Goal: Task Accomplishment & Management: Manage account settings

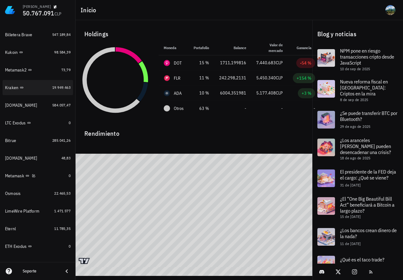
scroll to position [362, 0]
click at [54, 88] on span "19.949.463" at bounding box center [61, 88] width 18 height 5
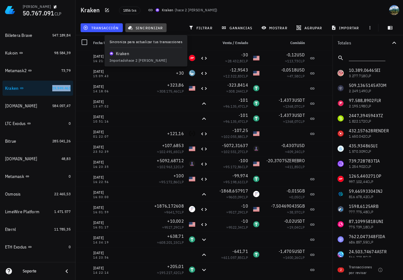
click at [147, 27] on span "sincronizar" at bounding box center [146, 27] width 34 height 5
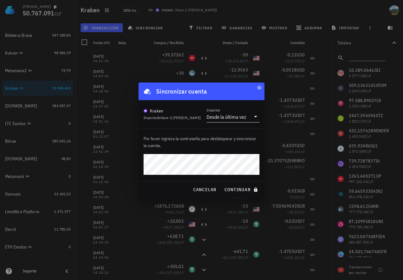
click at [221, 184] on button "continuar" at bounding box center [241, 189] width 40 height 11
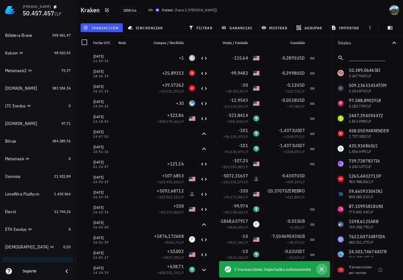
click at [322, 269] on icon "button" at bounding box center [321, 269] width 4 height 4
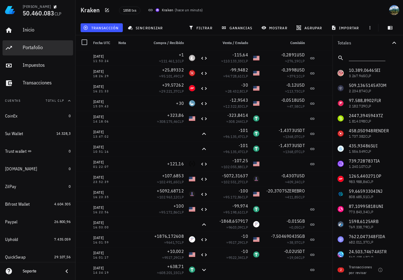
drag, startPoint x: 41, startPoint y: 51, endPoint x: 131, endPoint y: 70, distance: 92.0
click at [41, 51] on div "Portafolio" at bounding box center [47, 48] width 48 height 14
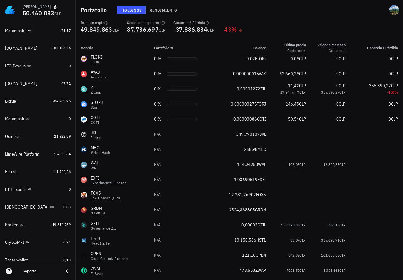
scroll to position [457, 0]
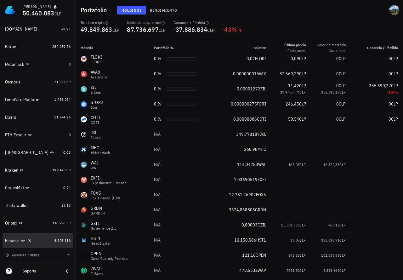
click at [54, 236] on link "Binance 4.906.116" at bounding box center [38, 240] width 70 height 15
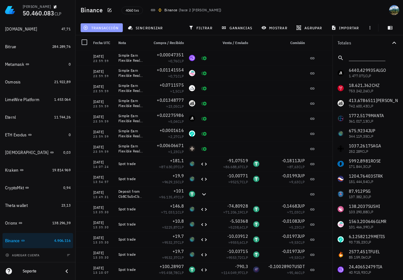
click at [116, 31] on button "transacción" at bounding box center [102, 27] width 42 height 9
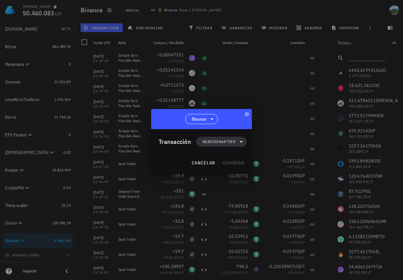
click at [209, 143] on span "Seleccionar tipo" at bounding box center [218, 141] width 33 height 6
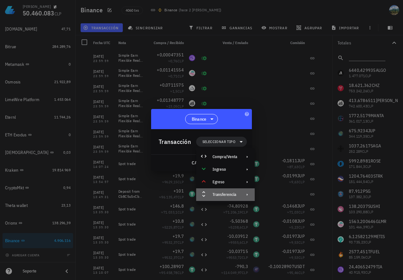
click at [218, 196] on div "Transferencia" at bounding box center [224, 194] width 25 height 5
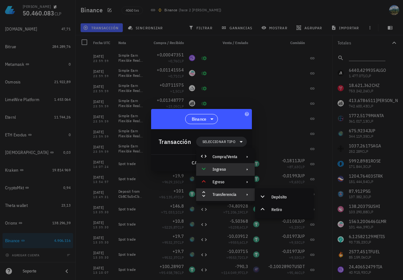
click at [229, 169] on div "Ingreso" at bounding box center [224, 169] width 25 height 5
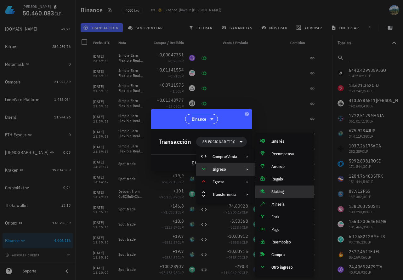
click at [274, 192] on div "Staking" at bounding box center [289, 191] width 37 height 5
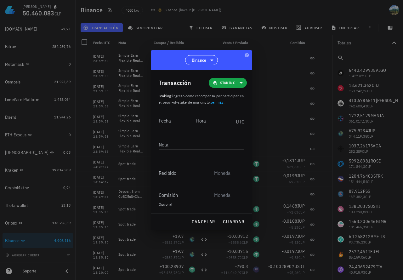
click at [220, 169] on input "text" at bounding box center [228, 173] width 29 height 10
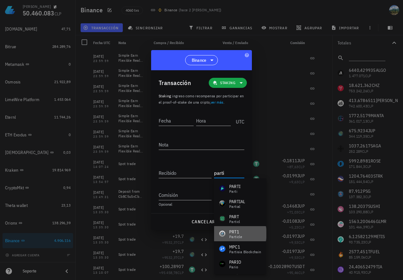
click at [240, 233] on div "PRT1" at bounding box center [235, 231] width 13 height 6
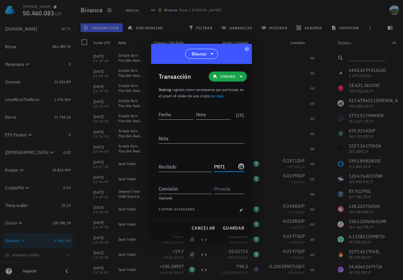
type input "PRT1"
click at [203, 227] on span "cancelar" at bounding box center [203, 228] width 24 height 6
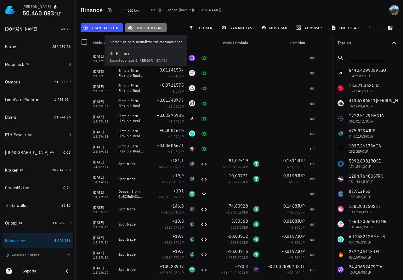
click at [151, 30] on button "sincronizar" at bounding box center [146, 27] width 42 height 9
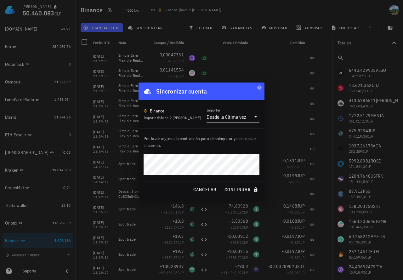
click at [221, 184] on button "continuar" at bounding box center [241, 189] width 40 height 11
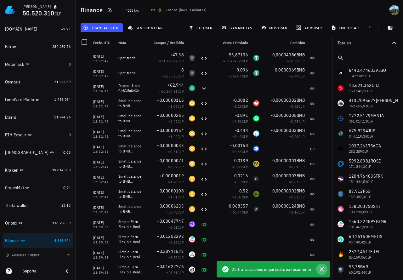
click at [323, 269] on icon "button" at bounding box center [322, 269] width 8 height 8
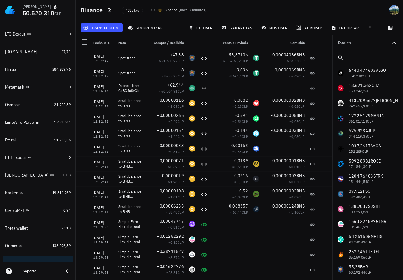
scroll to position [418, 0]
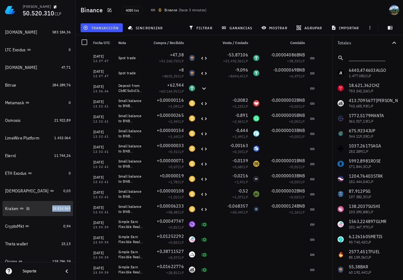
click at [56, 207] on span "19.814.969" at bounding box center [61, 208] width 18 height 5
